Goal: Find contact information: Find contact information

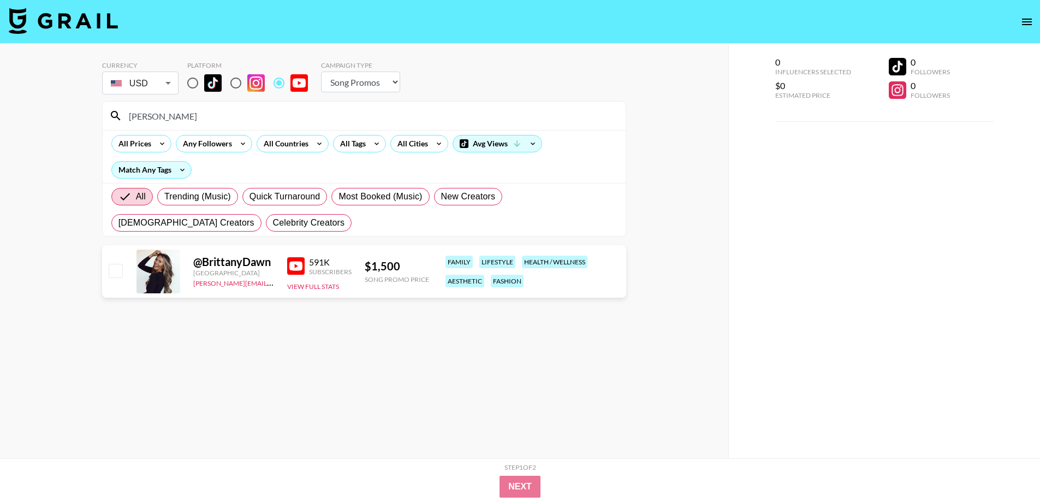
select select "Song"
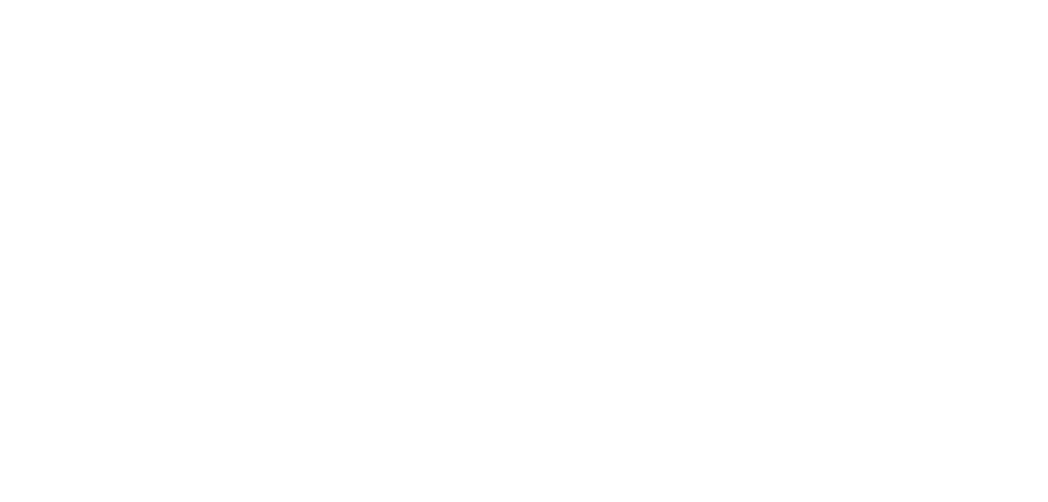
select select "Song"
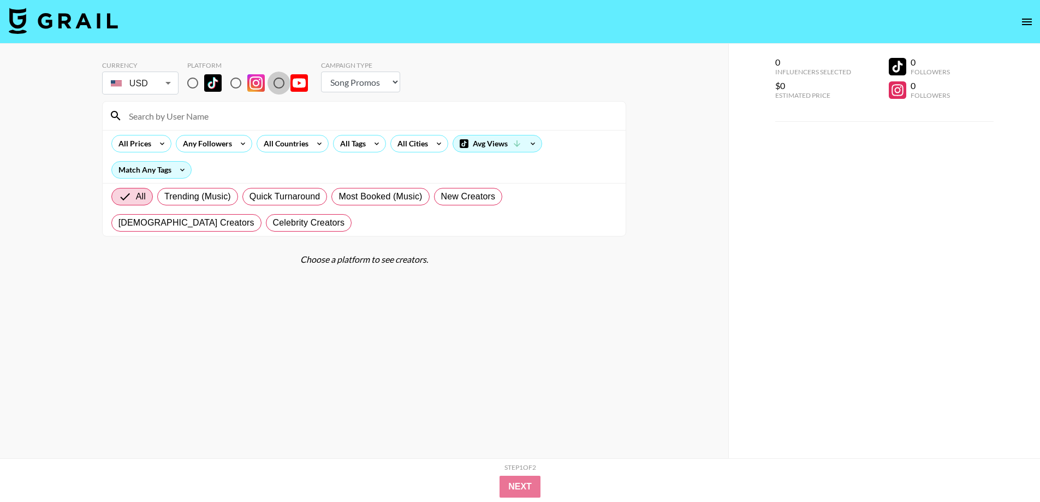
click at [279, 85] on input "radio" at bounding box center [278, 82] width 23 height 23
radio input "true"
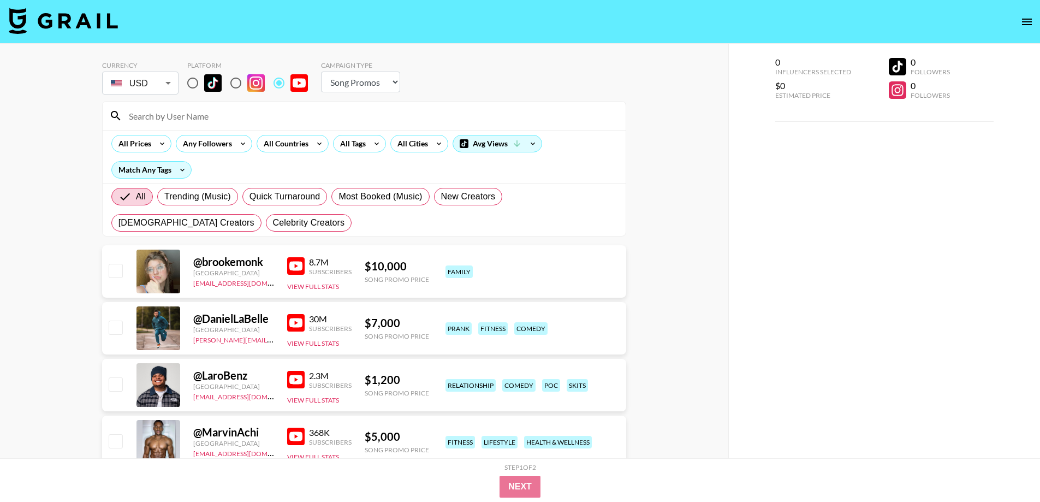
click at [277, 116] on input at bounding box center [370, 115] width 497 height 17
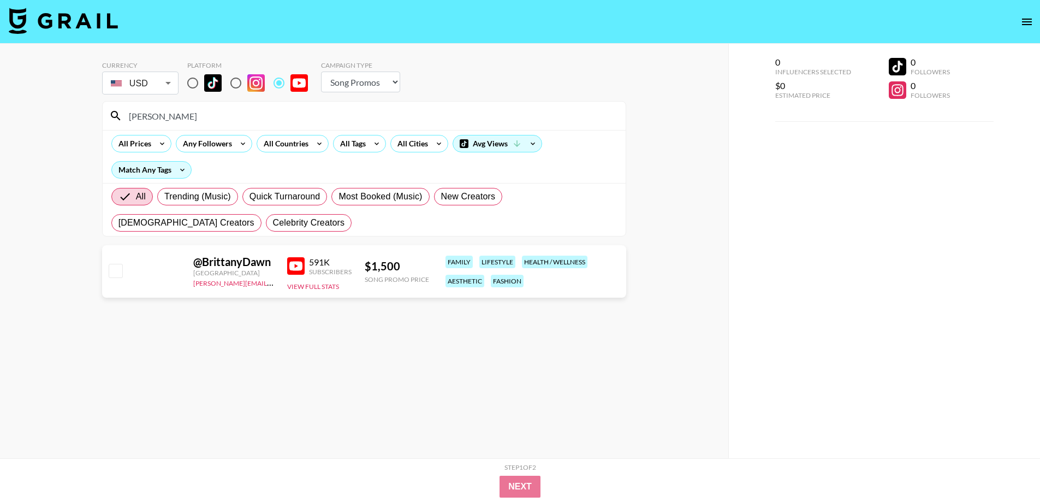
type input "[PERSON_NAME]"
click at [0, 277] on div "Currency USD USD ​ Platform Campaign Type Choose Type... Song Promos Brand Prom…" at bounding box center [364, 273] width 728 height 458
click at [216, 282] on link "[PERSON_NAME][EMAIL_ADDRESS][DOMAIN_NAME]" at bounding box center [274, 282] width 162 height 10
drag, startPoint x: 270, startPoint y: 283, endPoint x: 192, endPoint y: 287, distance: 78.7
click at [192, 287] on div "@ BrittanyDawn United States joshita@grail-talent.com 591K Subscribers View Ful…" at bounding box center [364, 271] width 524 height 52
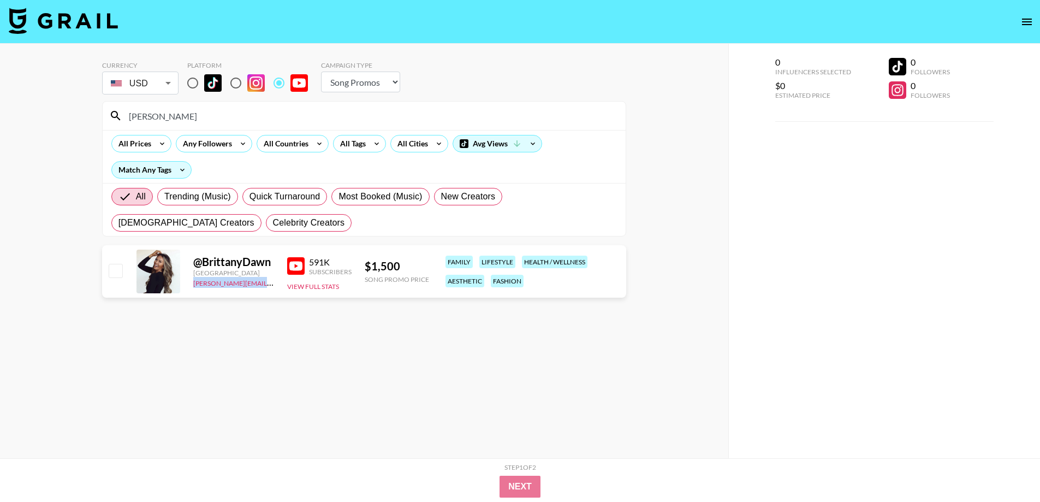
copy link "[PERSON_NAME][EMAIL_ADDRESS][DOMAIN_NAME]"
copy div "@ BrittanyDawn"
drag, startPoint x: 273, startPoint y: 263, endPoint x: 194, endPoint y: 264, distance: 79.1
click at [194, 264] on div "@ BrittanyDawn" at bounding box center [233, 262] width 81 height 14
